Goal: Task Accomplishment & Management: Manage account settings

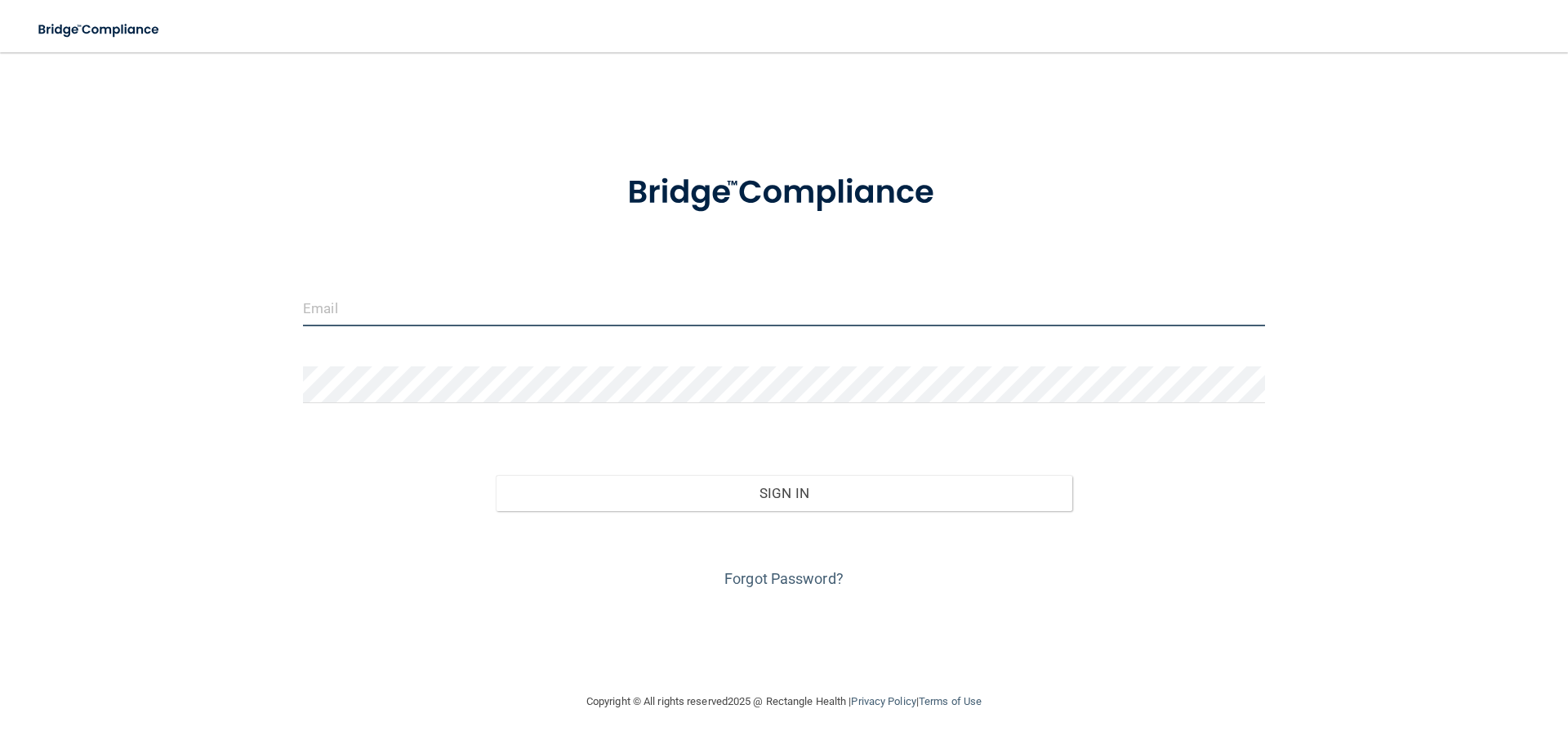
click at [381, 302] on input "email" at bounding box center [784, 307] width 962 height 36
type input "[EMAIL_ADDRESS][DOMAIN_NAME]"
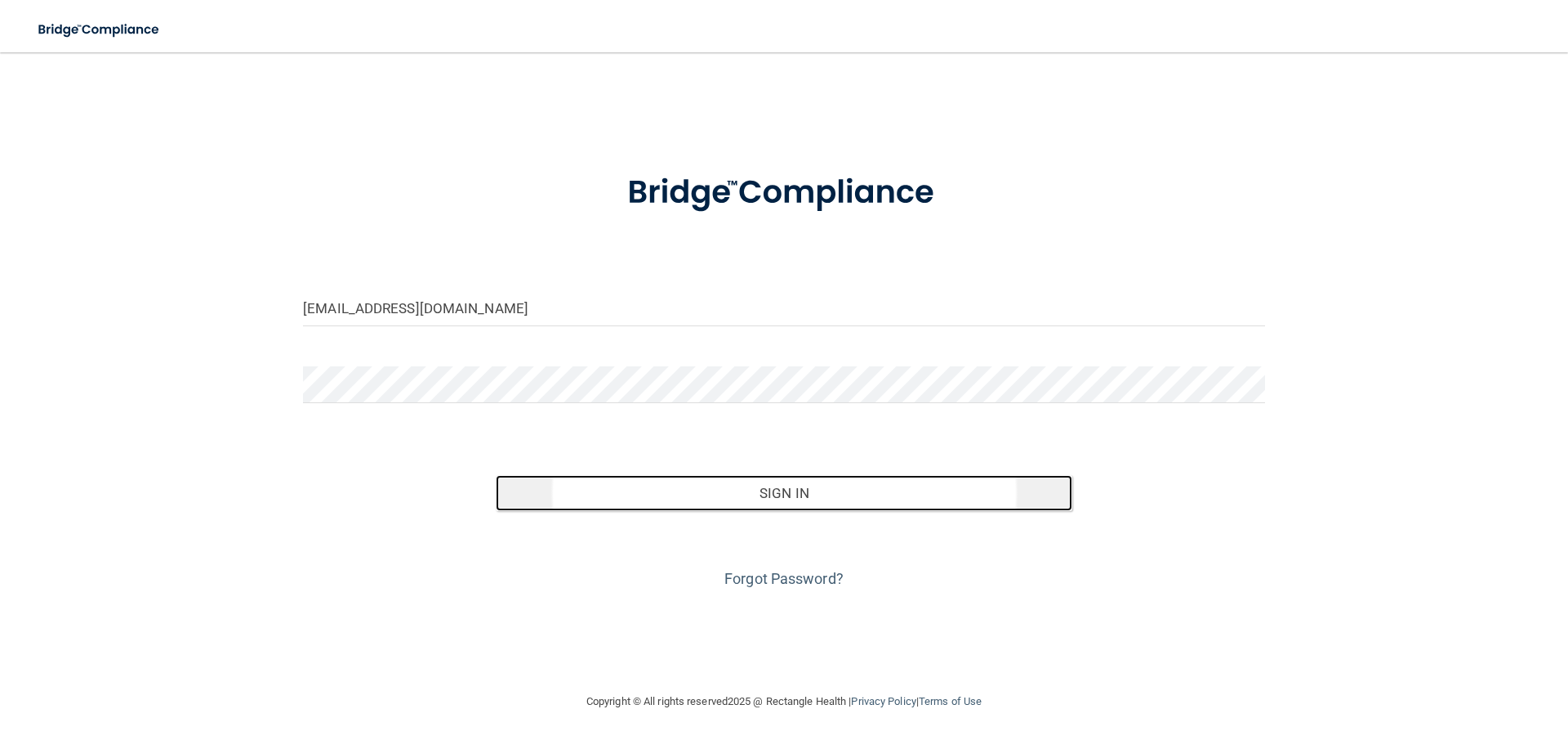
click at [811, 490] on button "Sign In" at bounding box center [784, 492] width 578 height 36
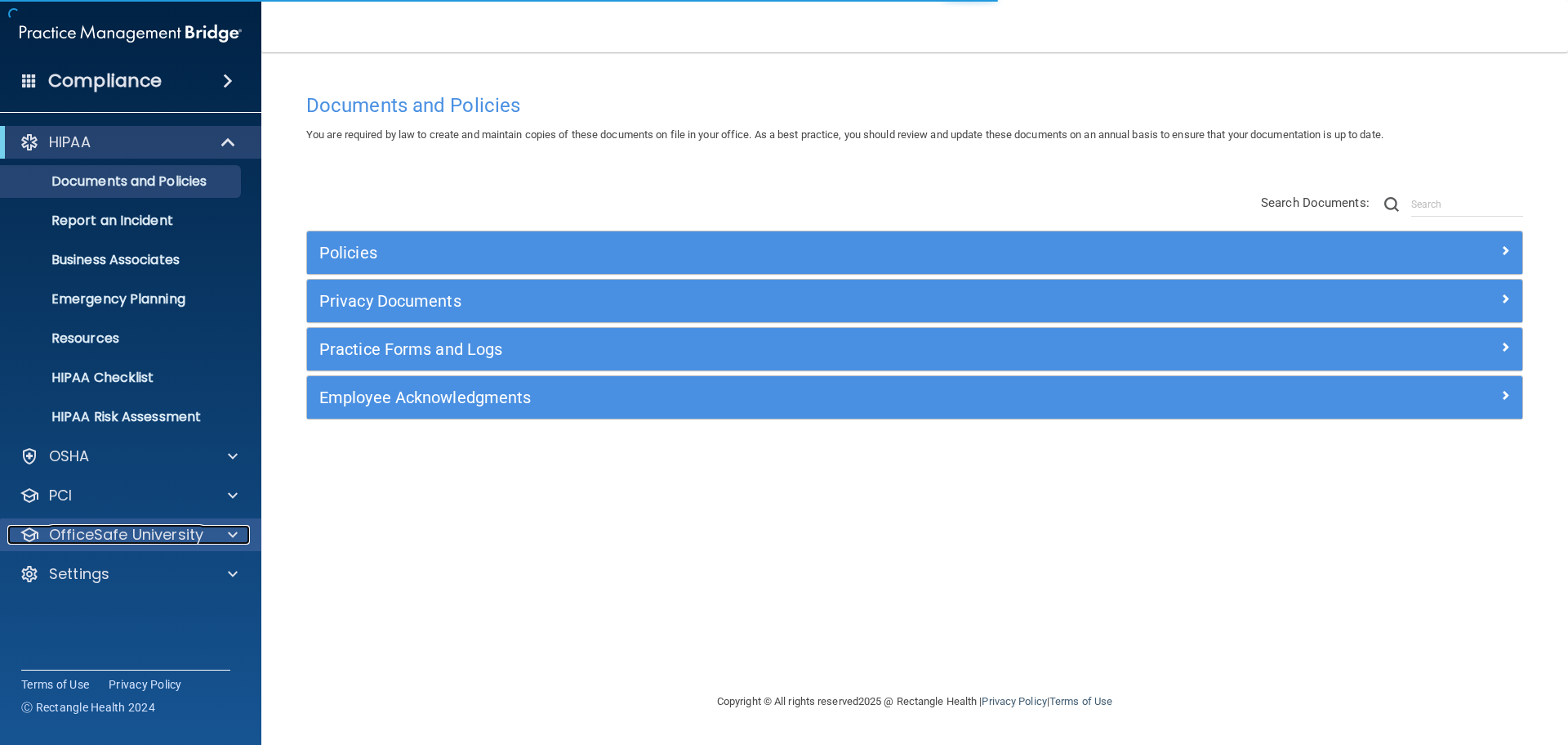
click at [239, 534] on div at bounding box center [230, 534] width 41 height 20
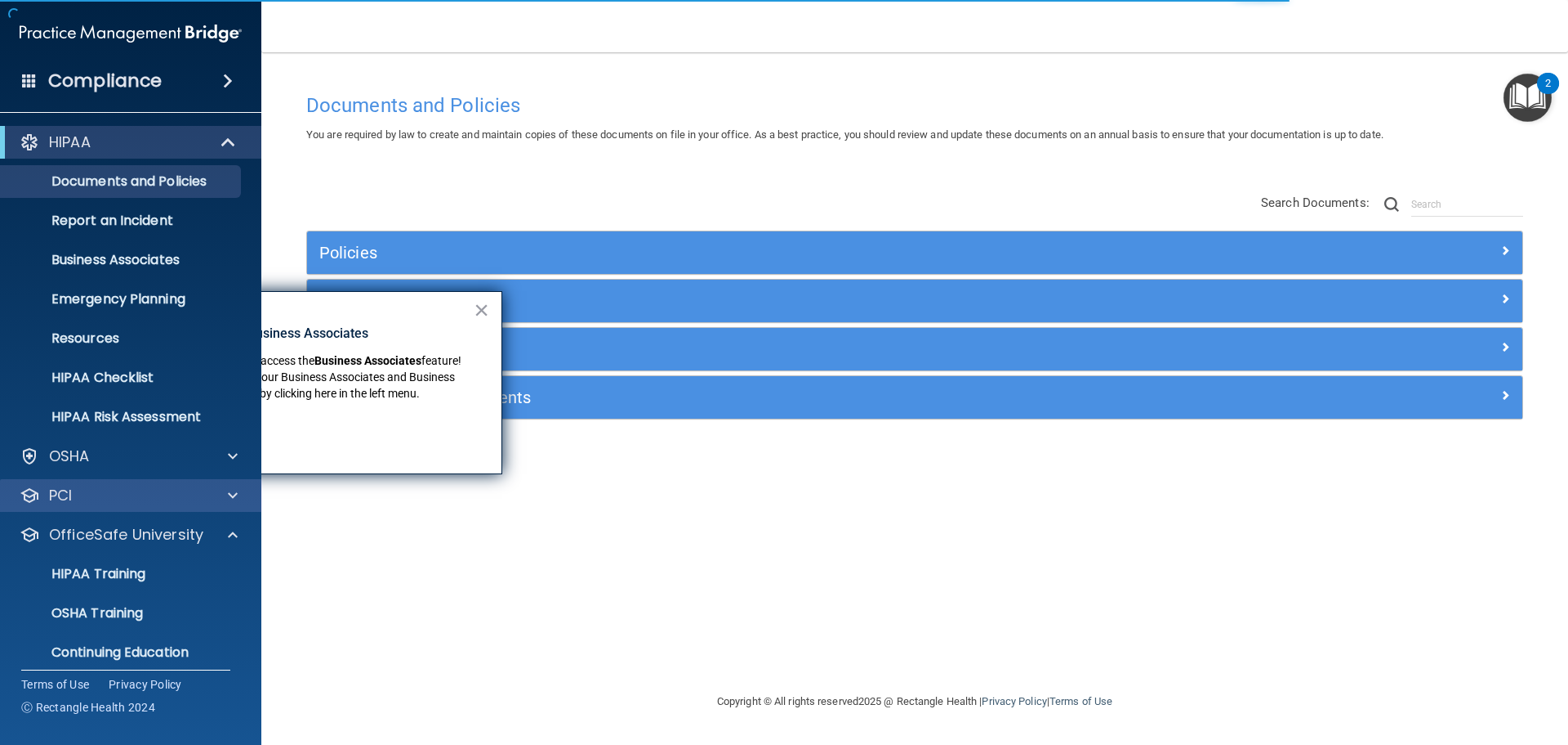
scroll to position [51, 0]
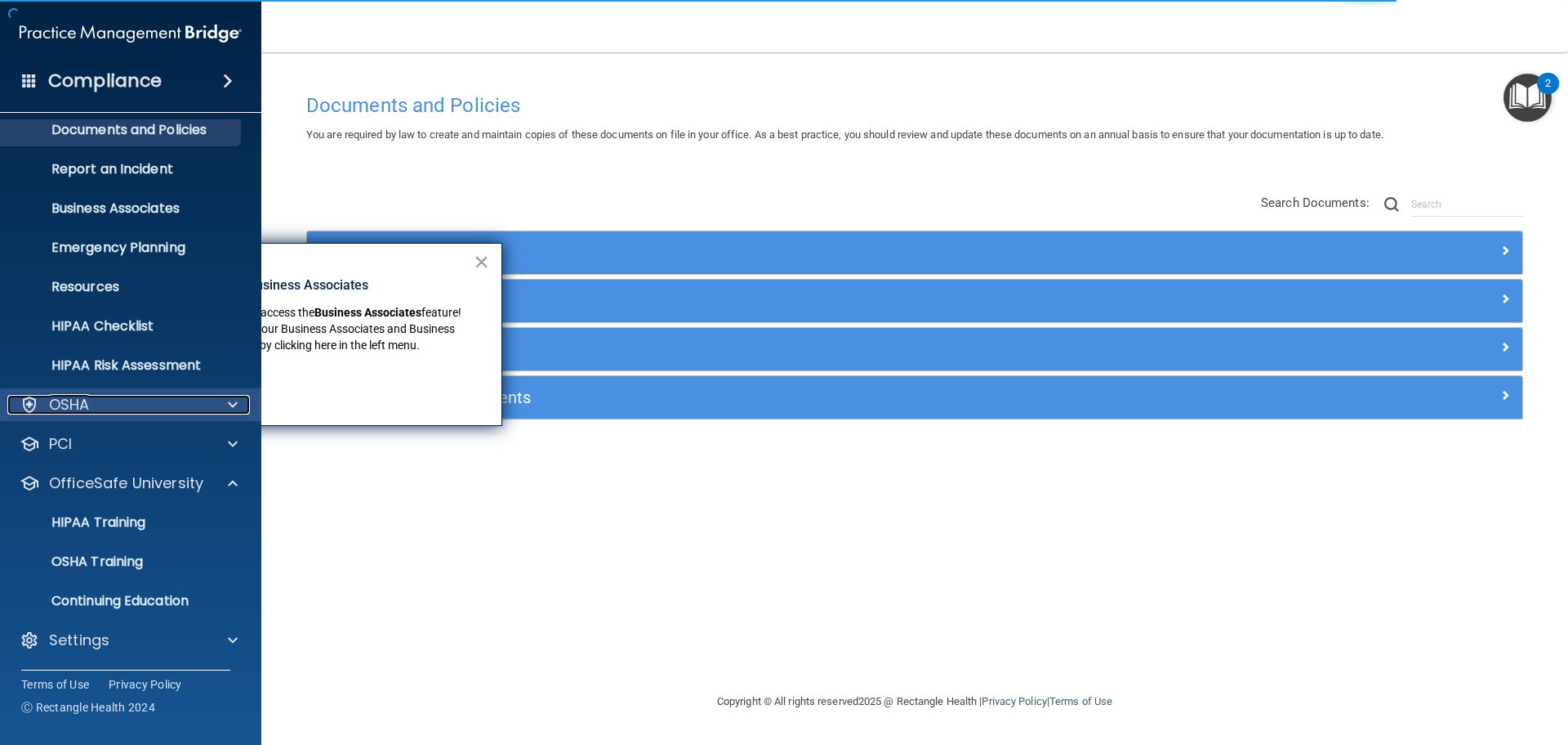
click at [229, 405] on span at bounding box center [233, 405] width 10 height 20
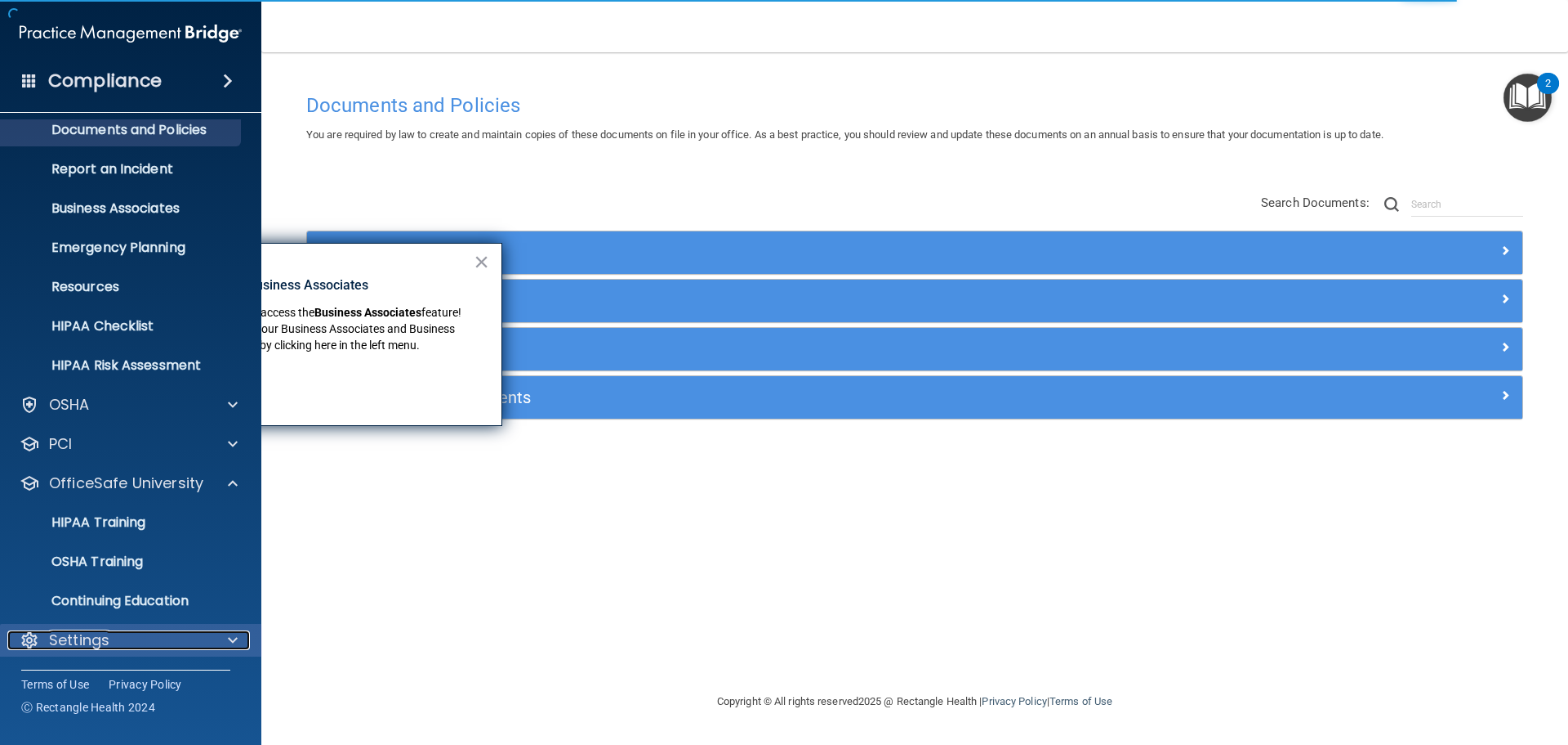
click at [236, 636] on span at bounding box center [233, 640] width 10 height 20
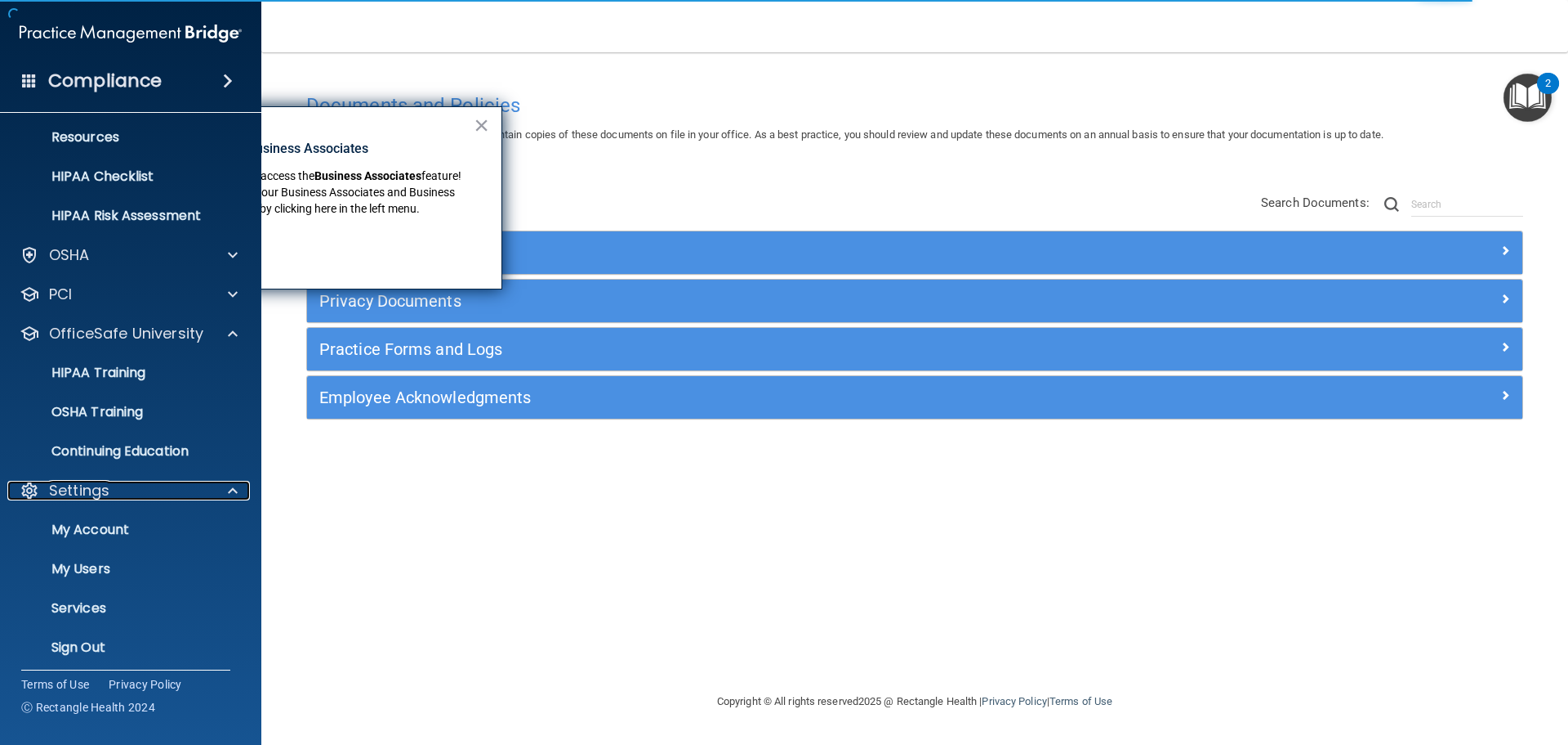
scroll to position [208, 0]
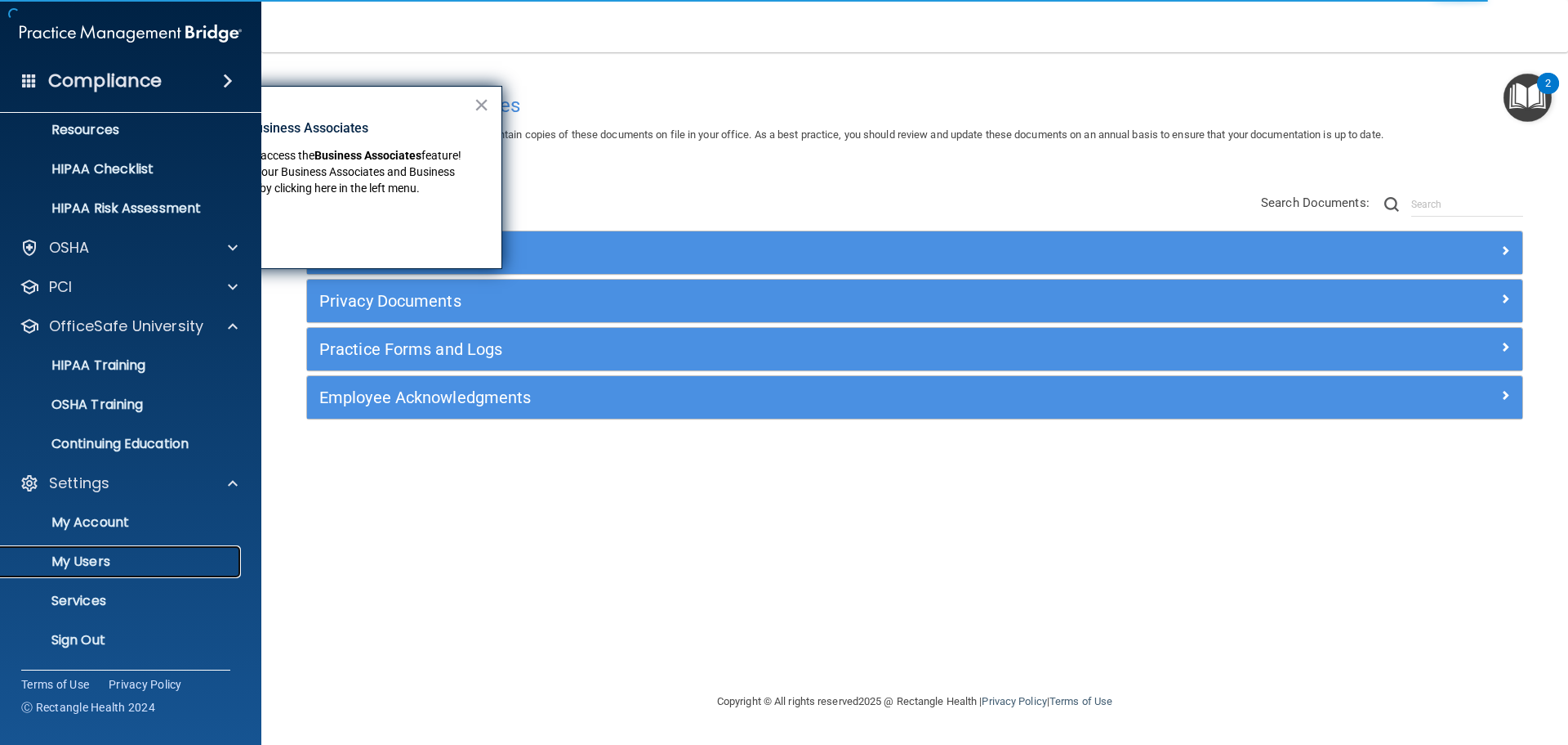
click at [86, 557] on p "My Users" at bounding box center [121, 561] width 223 height 16
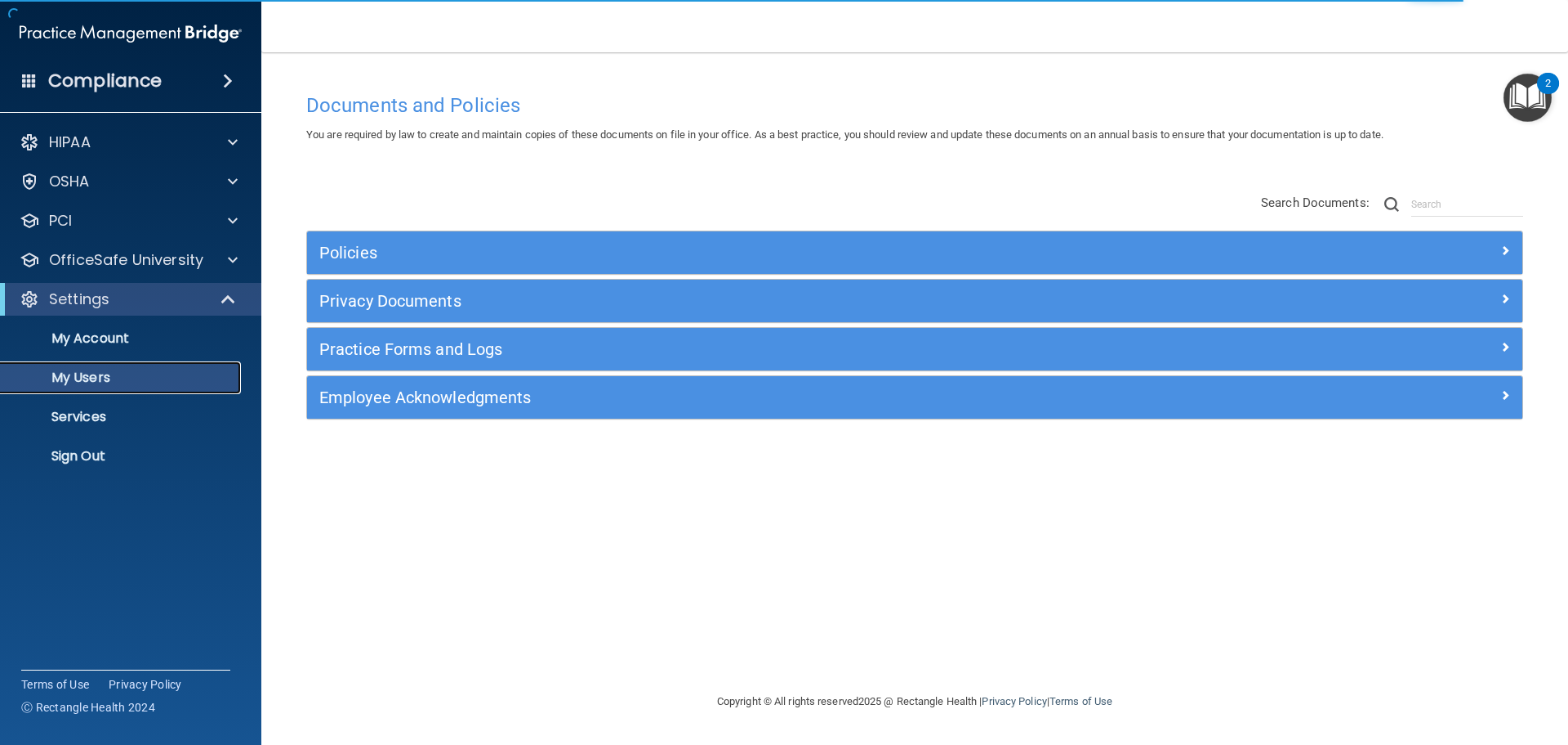
select select "20"
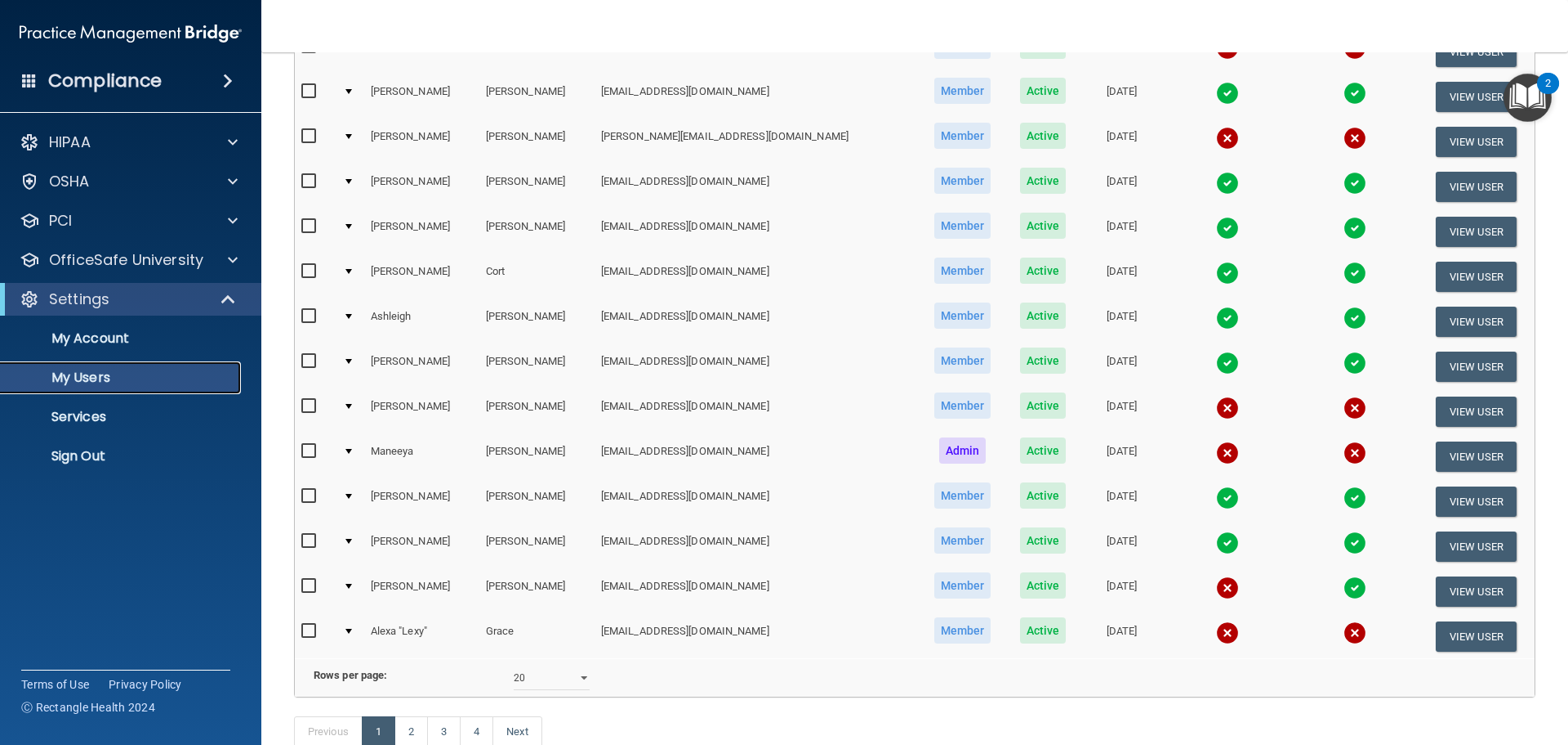
scroll to position [608, 0]
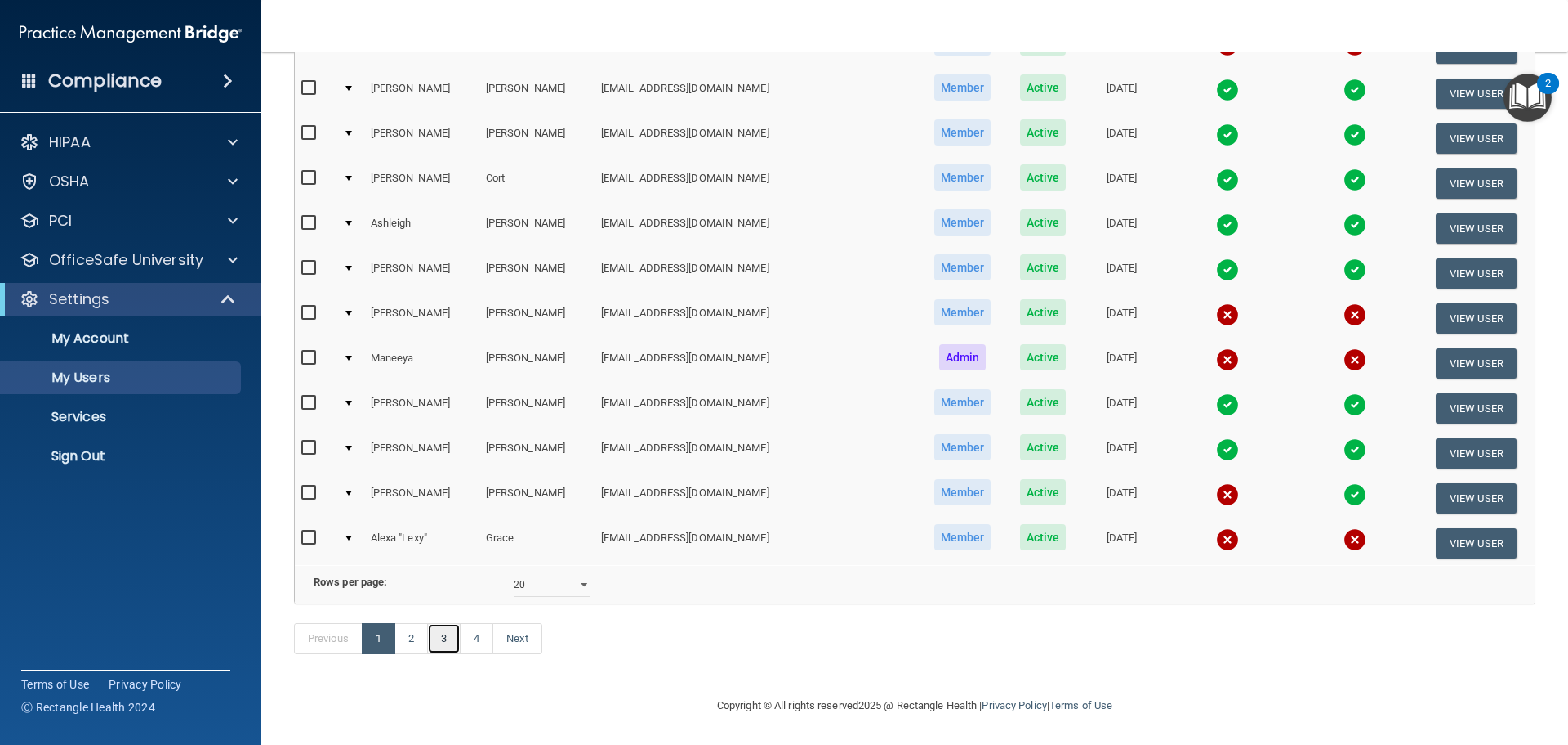
click at [457, 640] on link "3" at bounding box center [443, 638] width 34 height 31
select select "20"
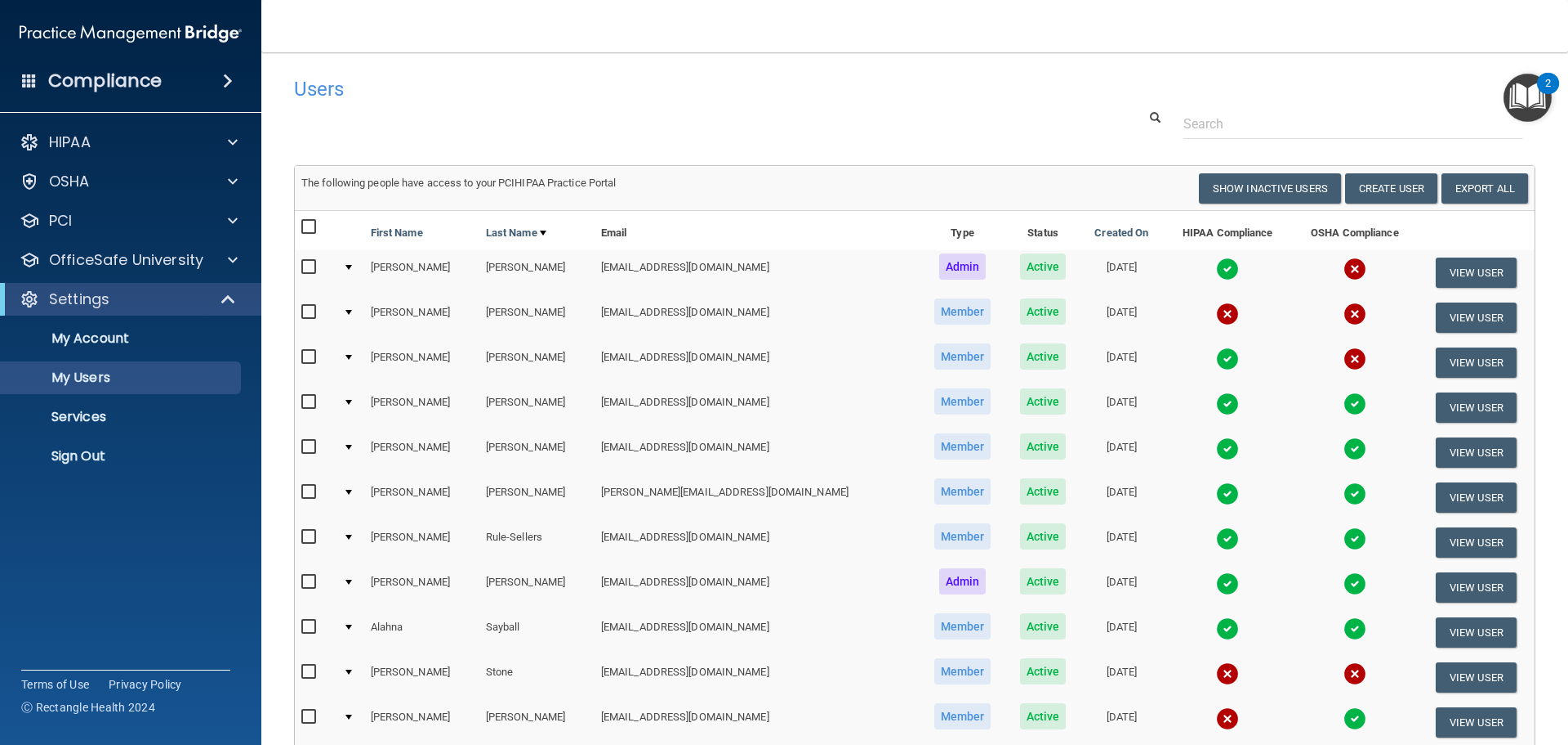
click at [308, 313] on input "checkbox" at bounding box center [311, 312] width 19 height 13
checkbox input "true"
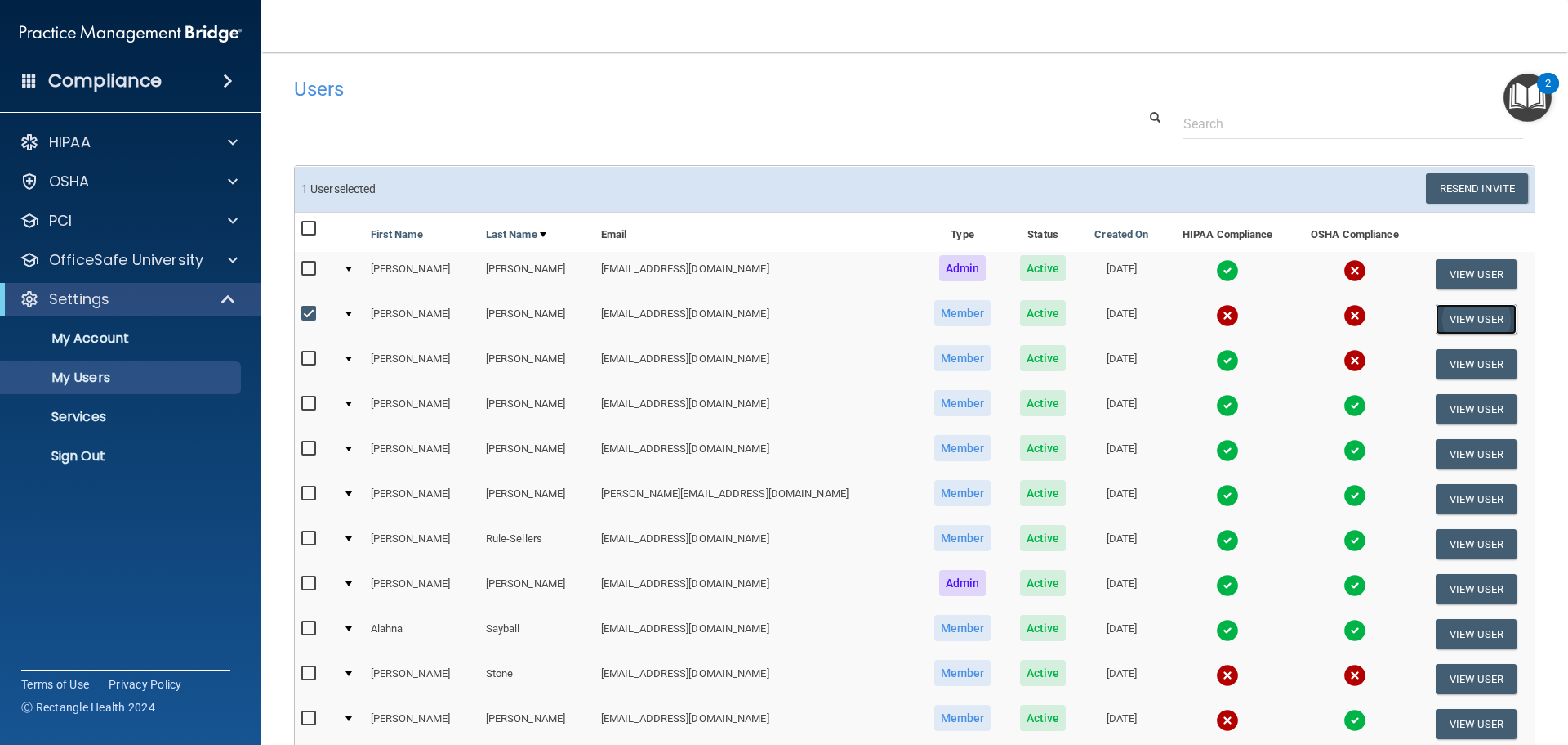
click at [1466, 331] on button "View User" at bounding box center [1476, 319] width 81 height 30
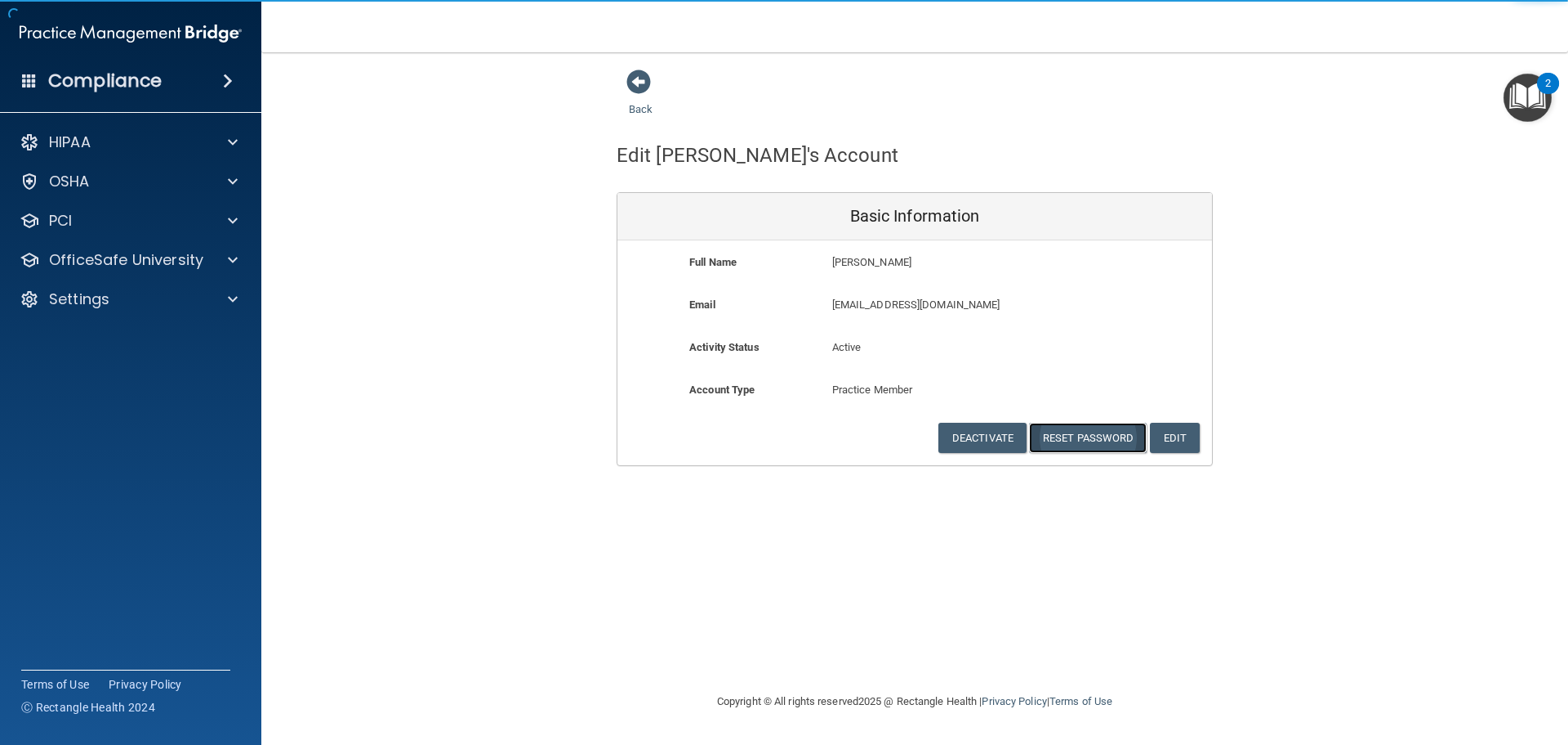
click at [1101, 440] on button "Reset Password" at bounding box center [1088, 438] width 118 height 30
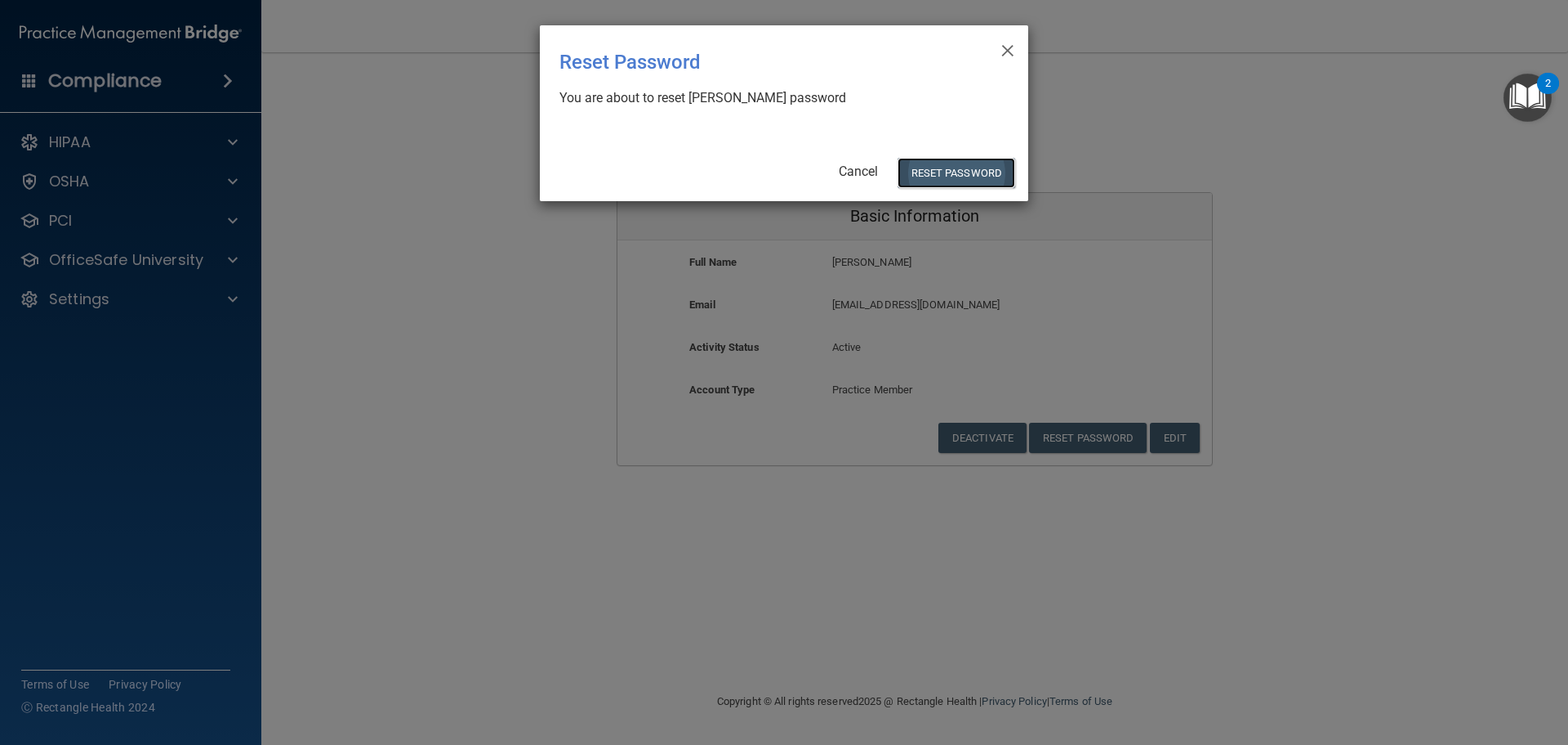
click at [956, 168] on button "Reset Password" at bounding box center [957, 173] width 118 height 30
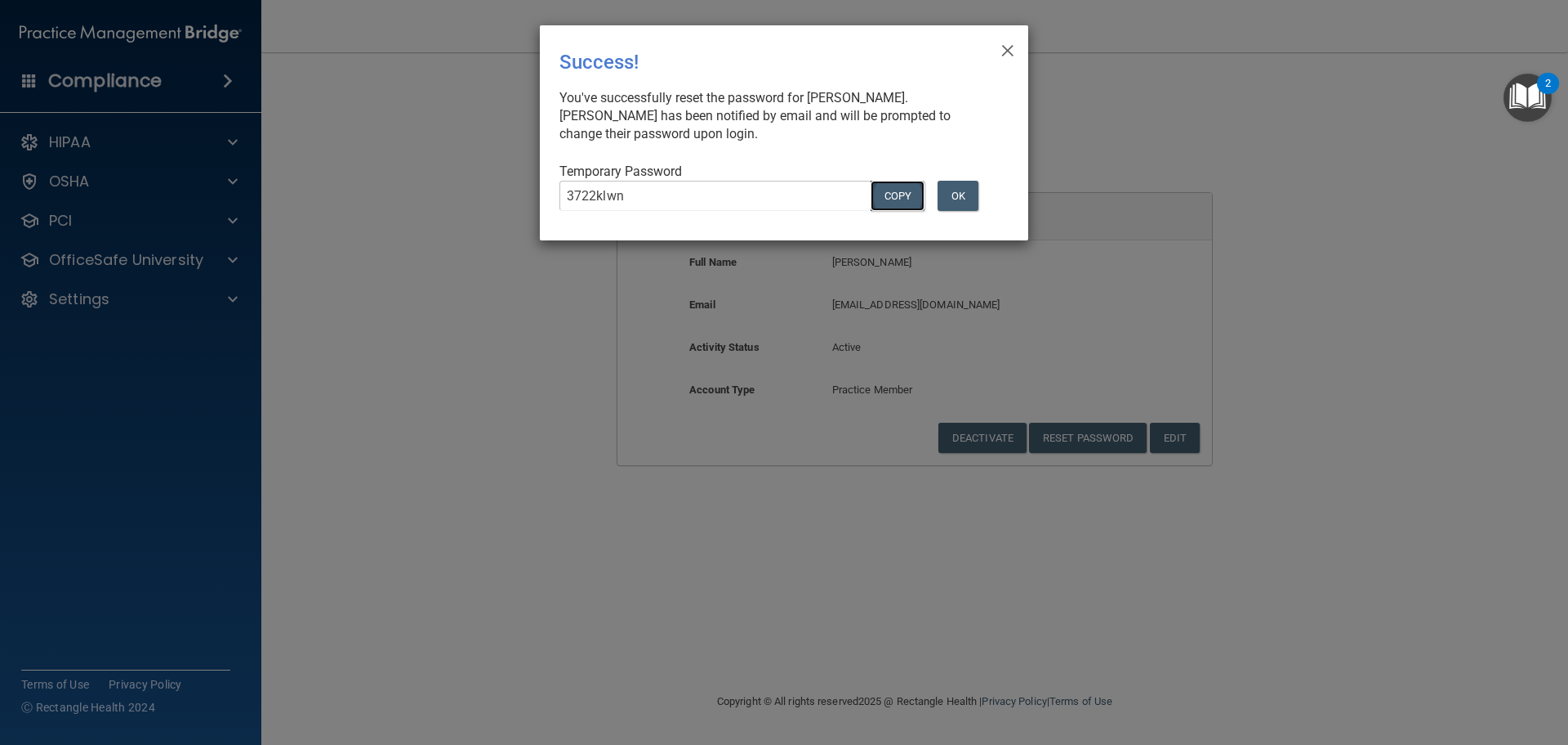
click at [893, 191] on button "COPY" at bounding box center [897, 195] width 54 height 30
click at [966, 194] on button "OK" at bounding box center [958, 195] width 41 height 30
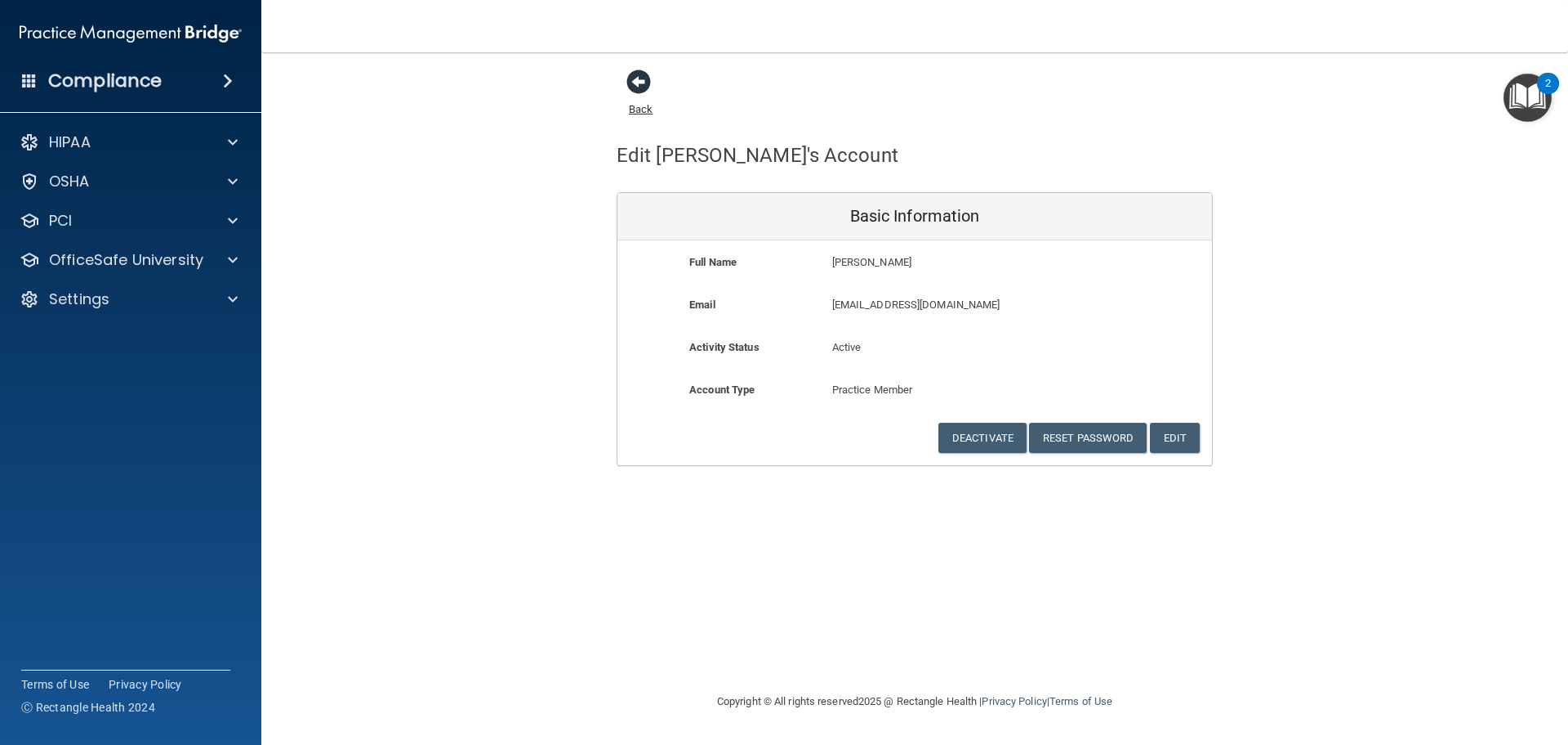
click at [635, 88] on span at bounding box center [639, 82] width 24 height 24
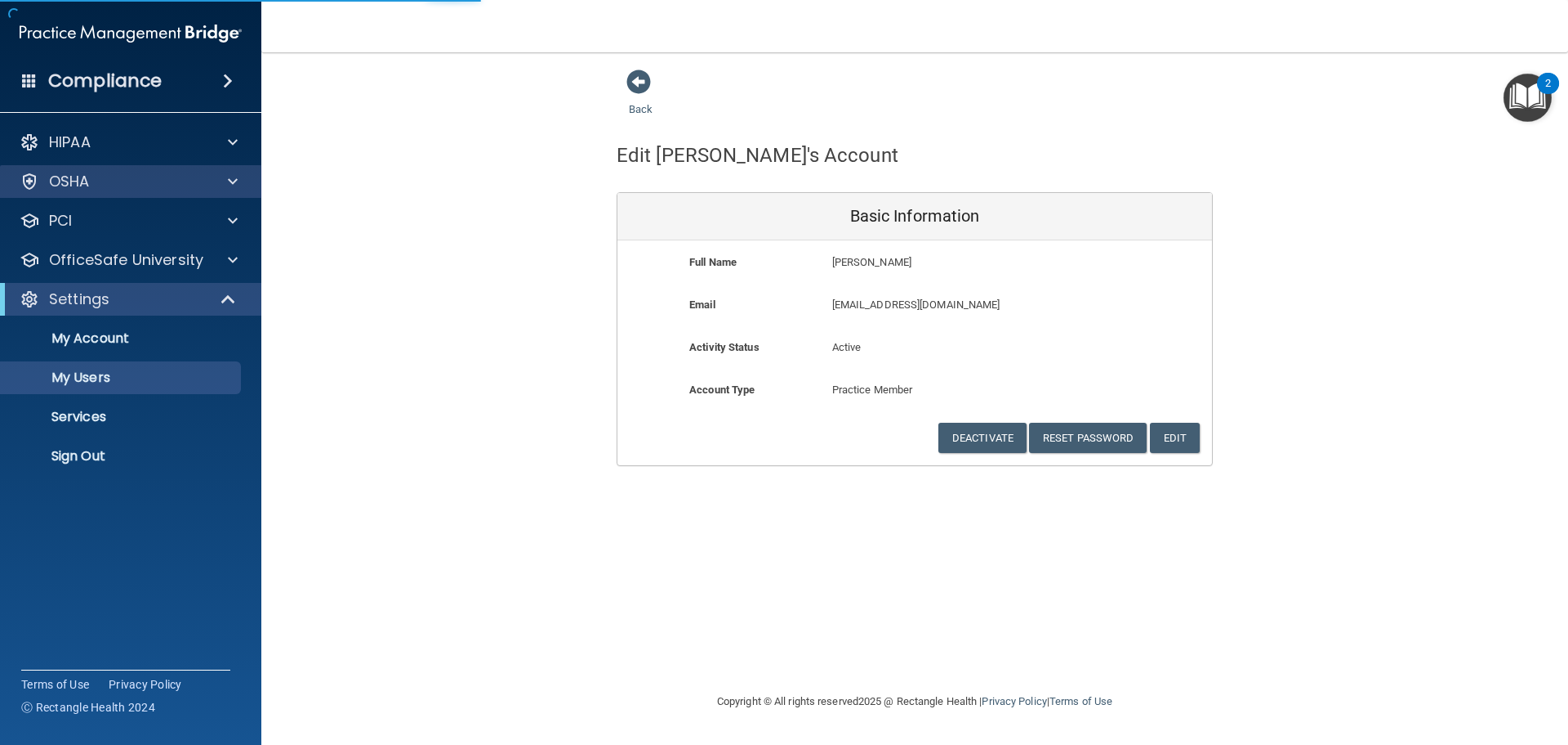
select select "20"
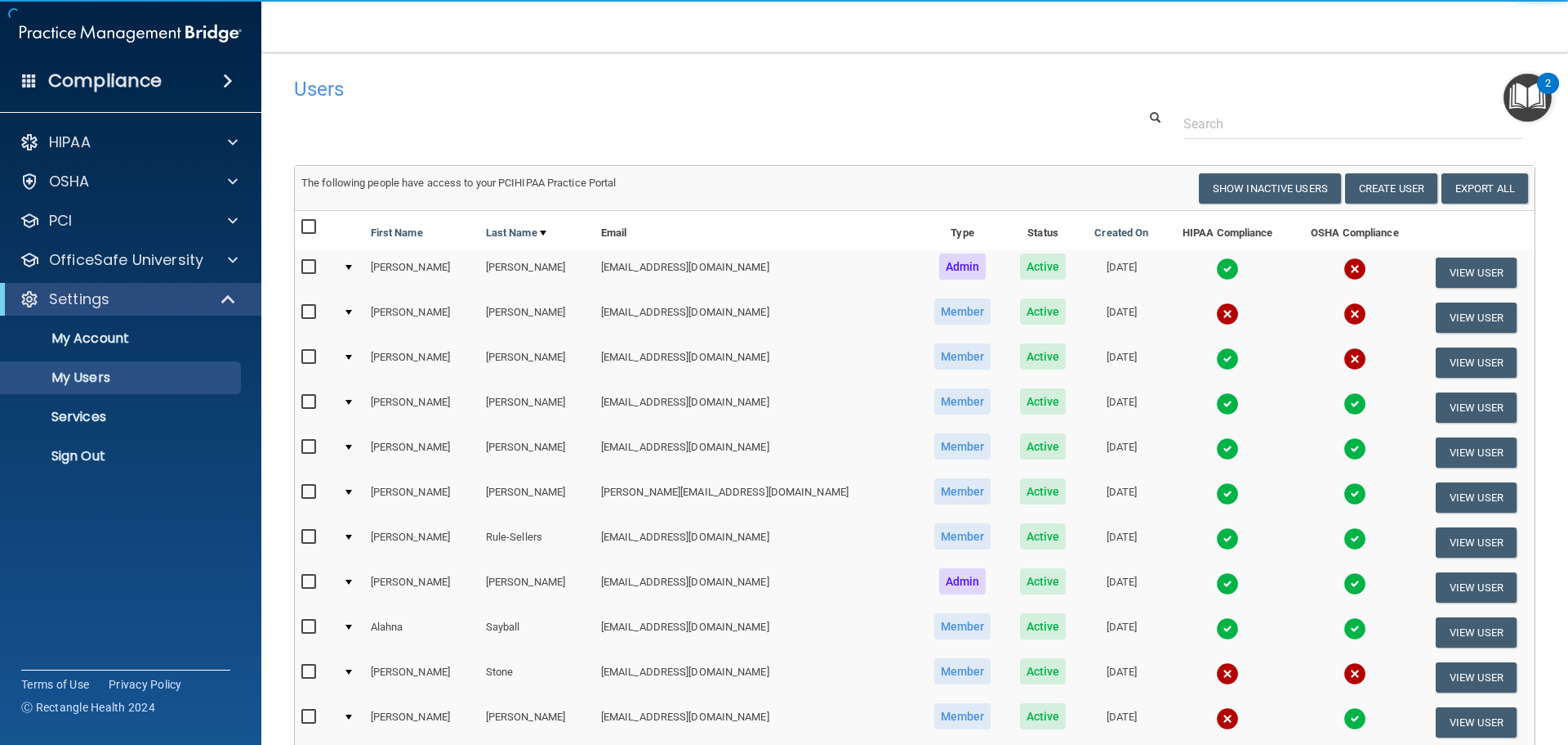
click at [308, 312] on input "checkbox" at bounding box center [311, 312] width 19 height 13
checkbox input "true"
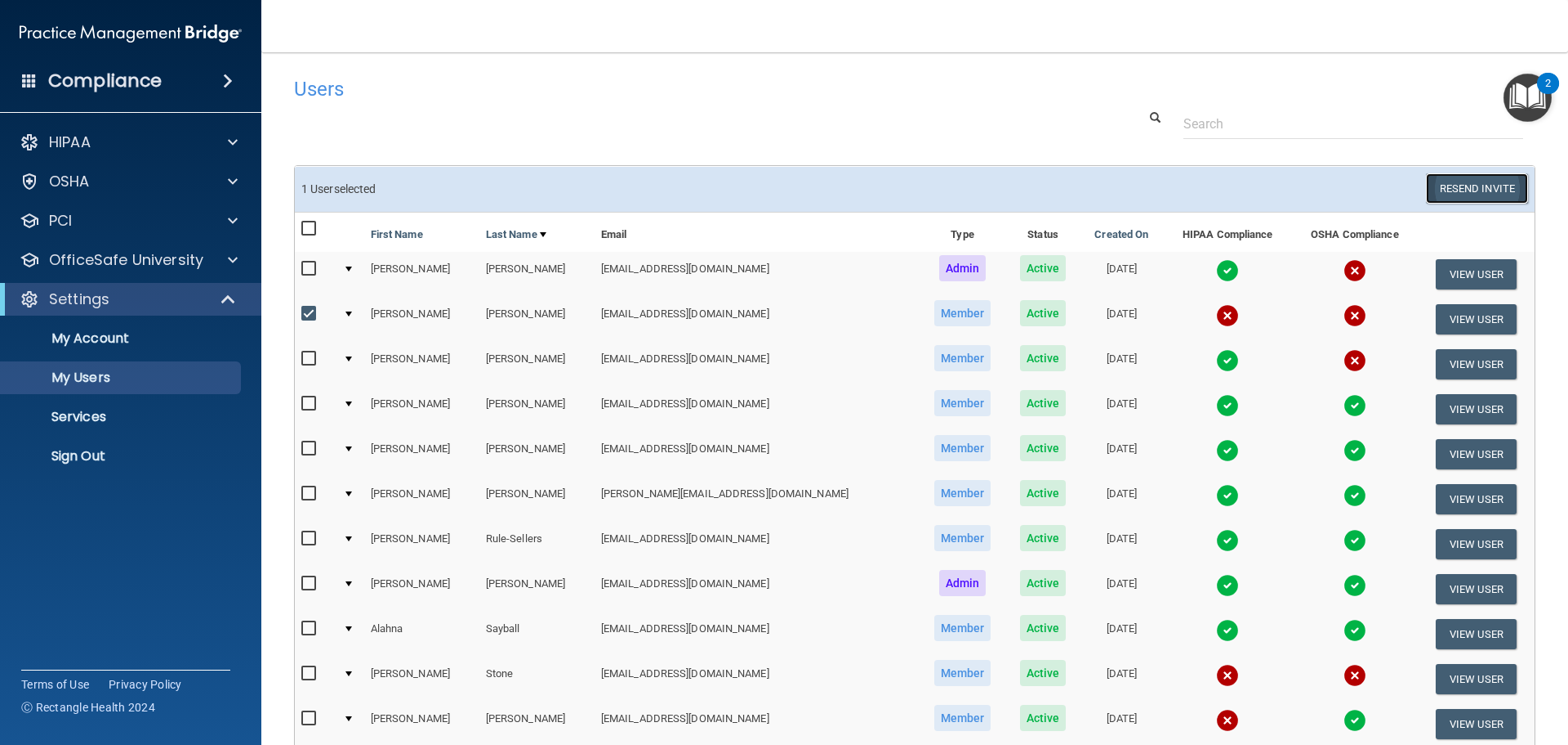
click at [1440, 189] on button "Resend Invite" at bounding box center [1478, 188] width 102 height 30
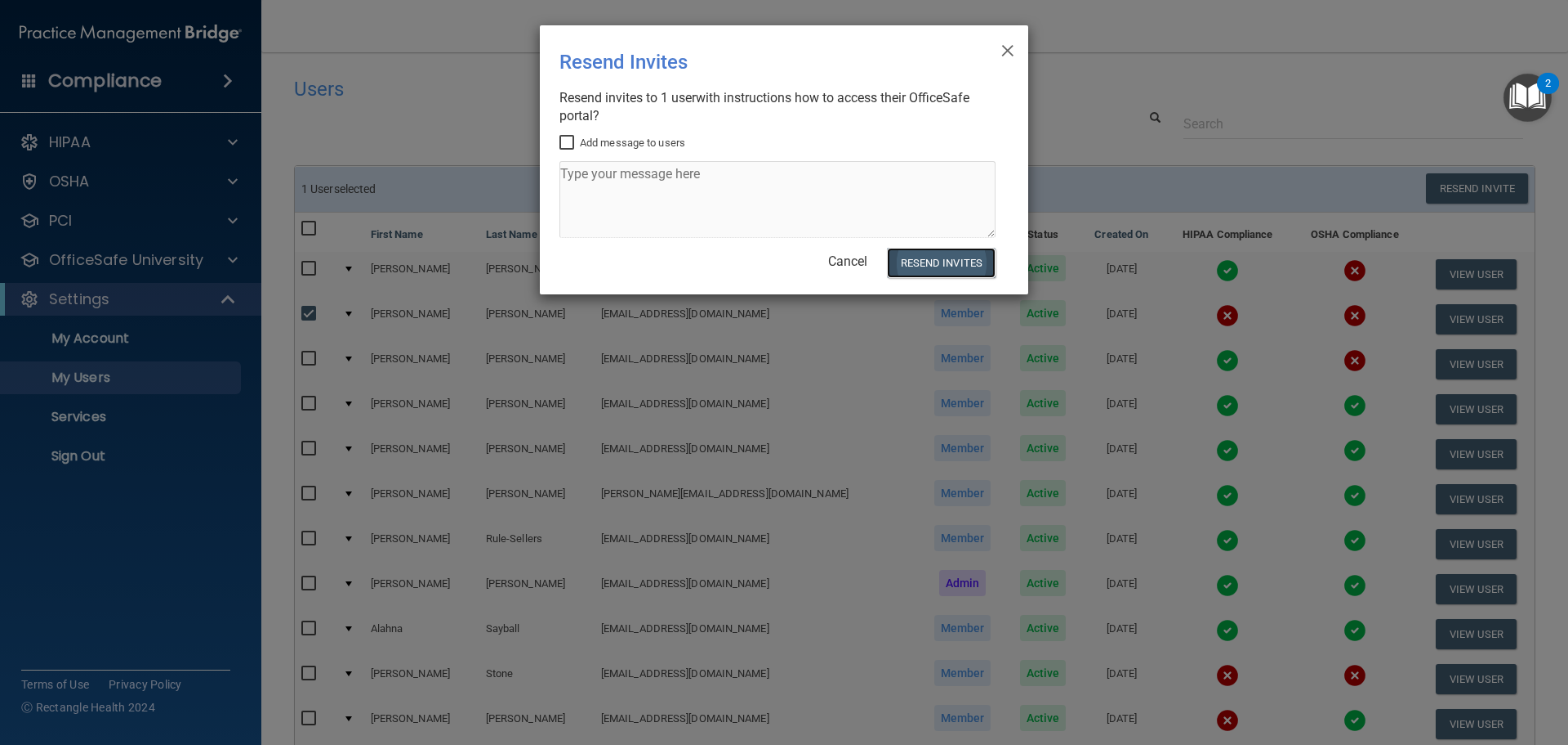
click at [975, 269] on button "Resend Invites" at bounding box center [941, 262] width 108 height 30
